Goal: Information Seeking & Learning: Learn about a topic

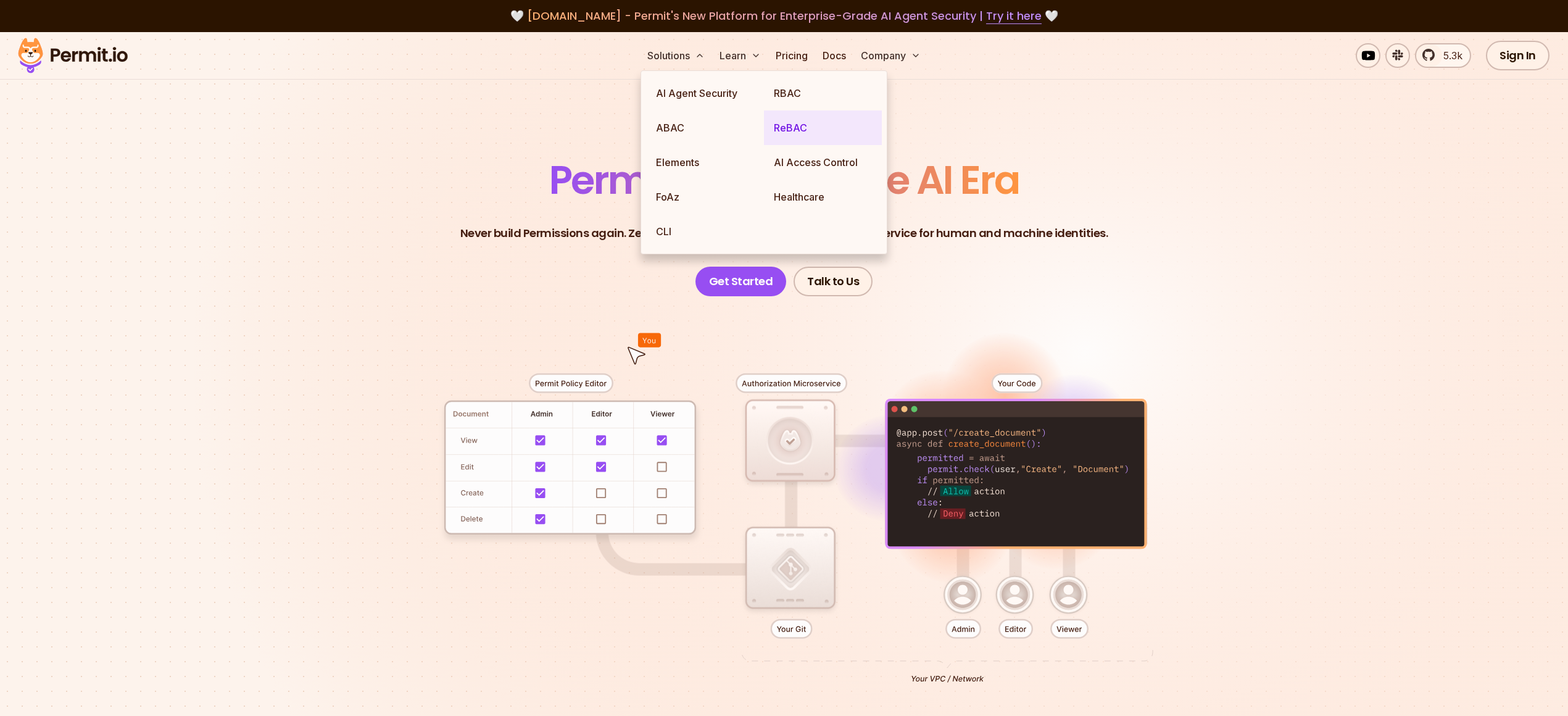
click at [782, 137] on link "ReBAC" at bounding box center [823, 128] width 118 height 35
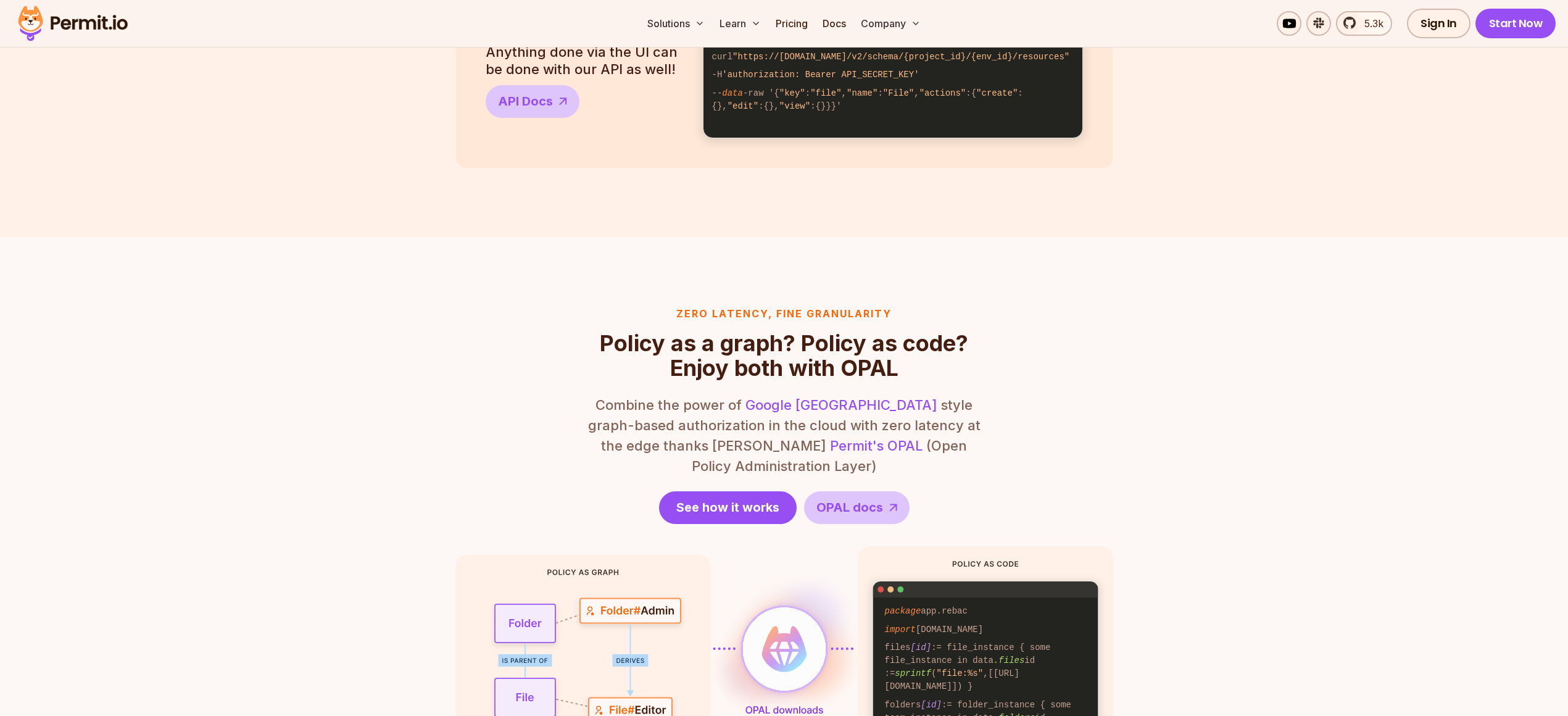
scroll to position [1346, 0]
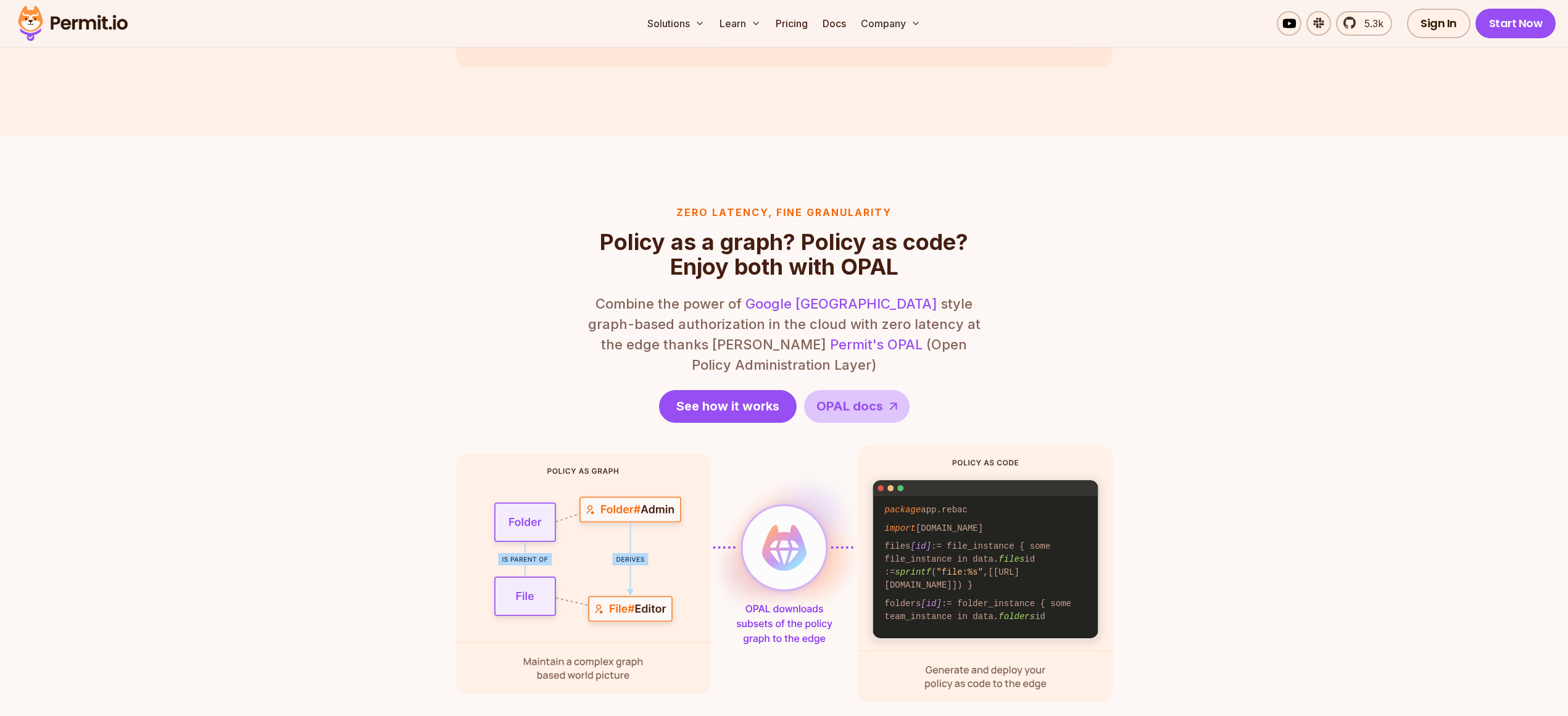
click at [536, 182] on section "Zero latency, fine granularity Policy as a graph? Policy as code? Enjoy both wi…" at bounding box center [784, 454] width 1568 height 636
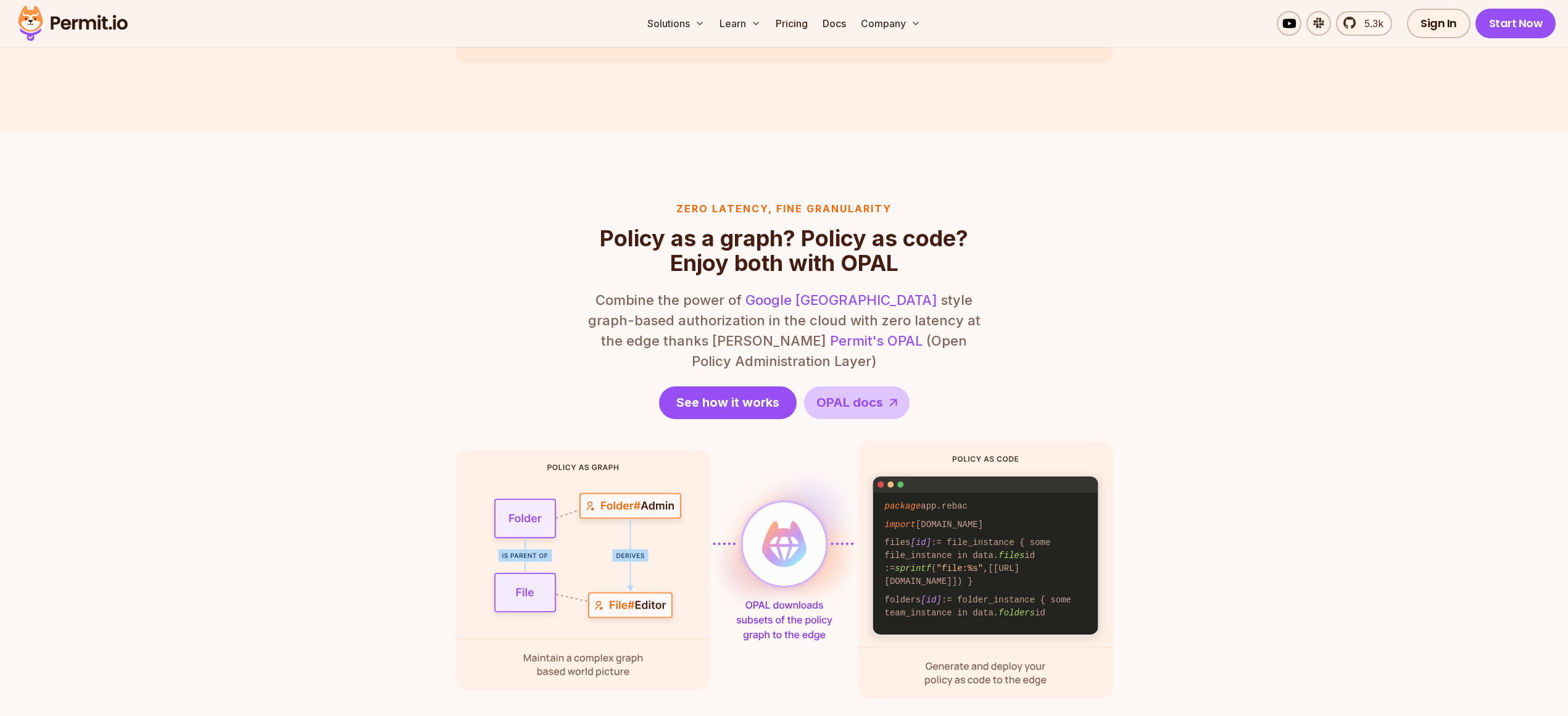
scroll to position [1350, 0]
click at [199, 174] on section "Zero latency, fine granularity Policy as a graph? Policy as code? Enjoy both wi…" at bounding box center [784, 450] width 1568 height 636
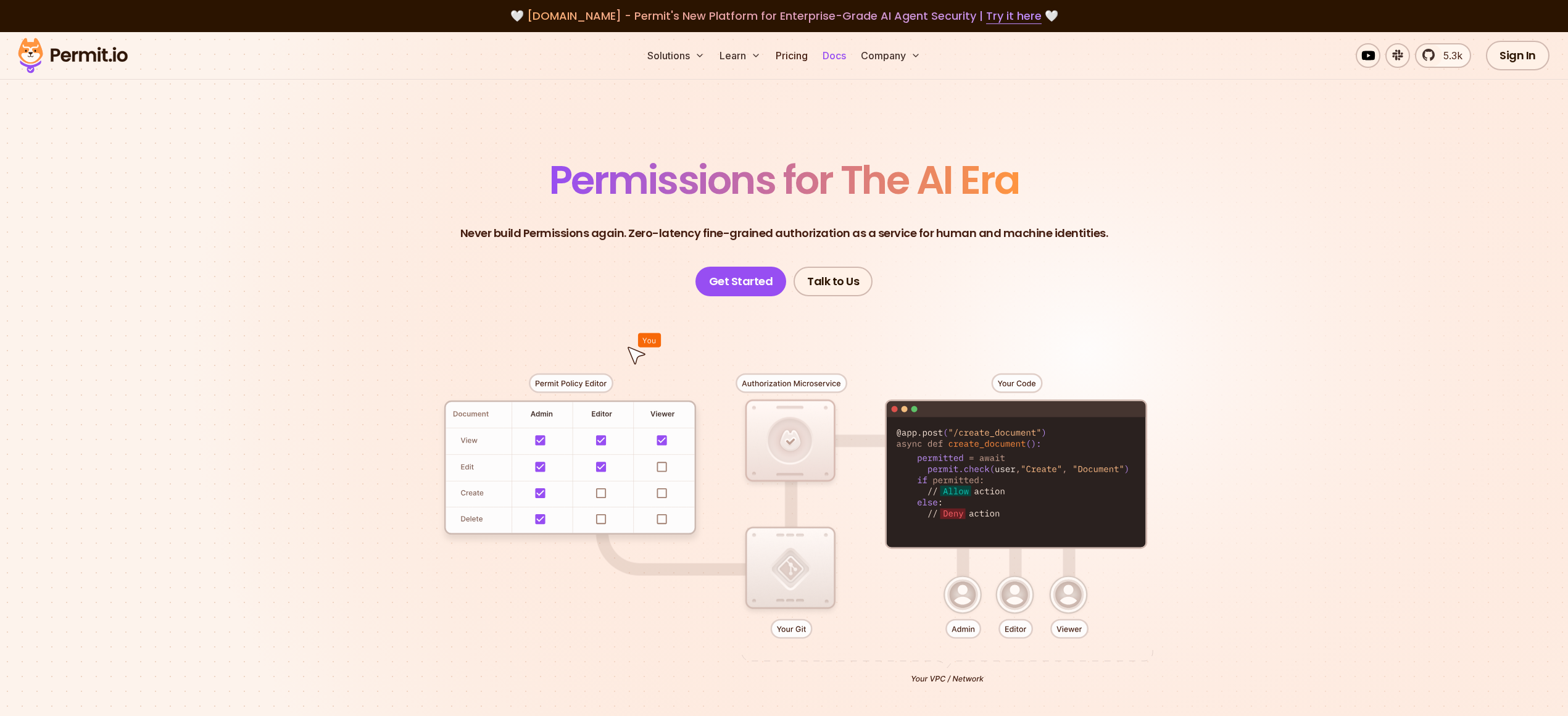
click at [844, 60] on link "Docs" at bounding box center [834, 55] width 34 height 25
